Goal: Task Accomplishment & Management: Use online tool/utility

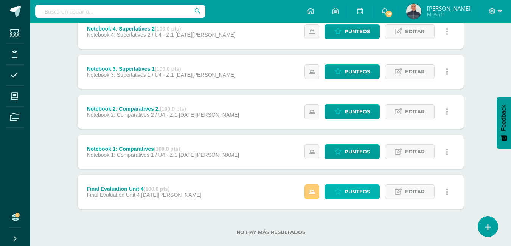
scroll to position [285, 0]
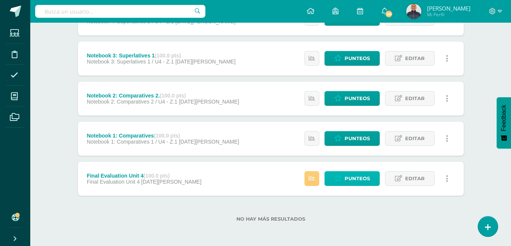
click at [358, 174] on span "Punteos" at bounding box center [357, 179] width 25 height 14
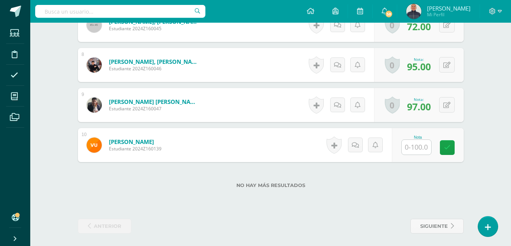
scroll to position [503, 0]
click at [423, 144] on input "text" at bounding box center [417, 147] width 30 height 15
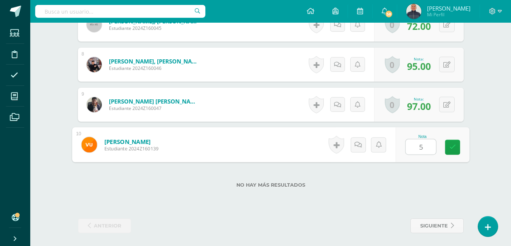
type input "55"
click at [450, 148] on icon at bounding box center [452, 147] width 7 height 6
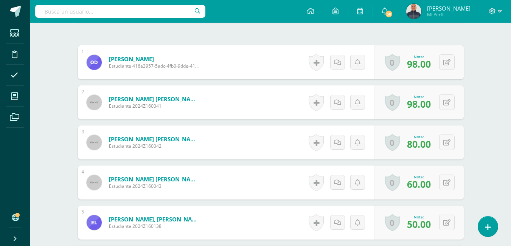
scroll to position [0, 0]
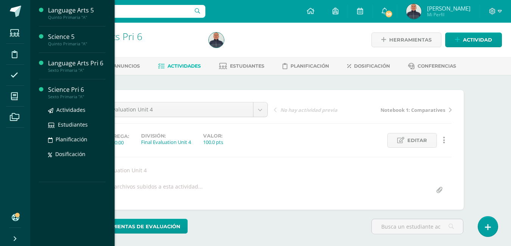
click at [60, 90] on div "Science Pri 6" at bounding box center [77, 90] width 58 height 9
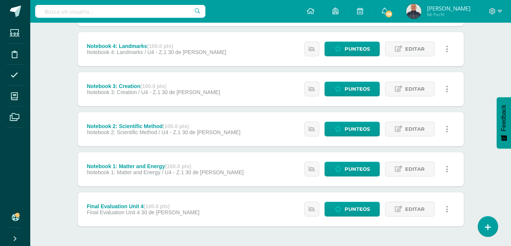
scroll to position [285, 0]
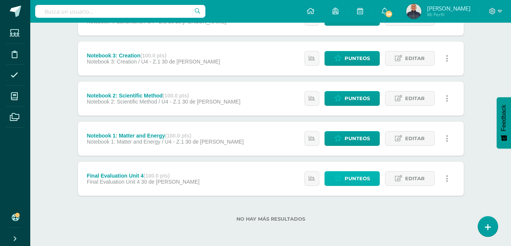
click at [351, 176] on span "Punteos" at bounding box center [357, 179] width 25 height 14
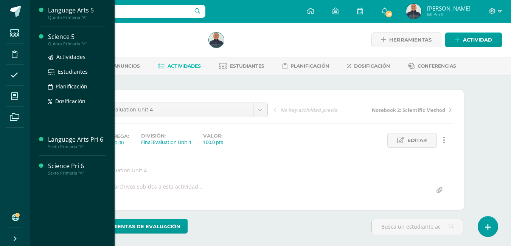
click at [56, 35] on div "Science 5" at bounding box center [77, 37] width 58 height 9
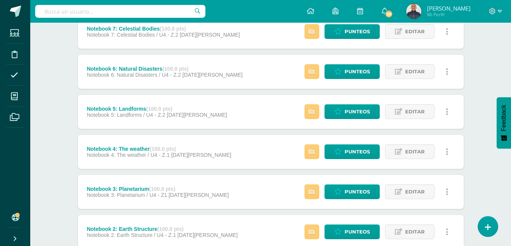
scroll to position [285, 0]
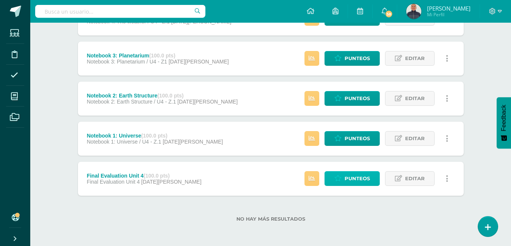
click at [353, 177] on span "Punteos" at bounding box center [357, 179] width 25 height 14
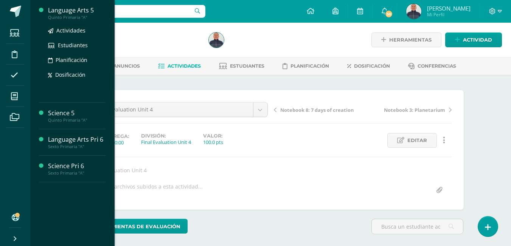
click at [72, 10] on div "Language Arts 5" at bounding box center [77, 10] width 58 height 9
